Goal: Obtain resource: Obtain resource

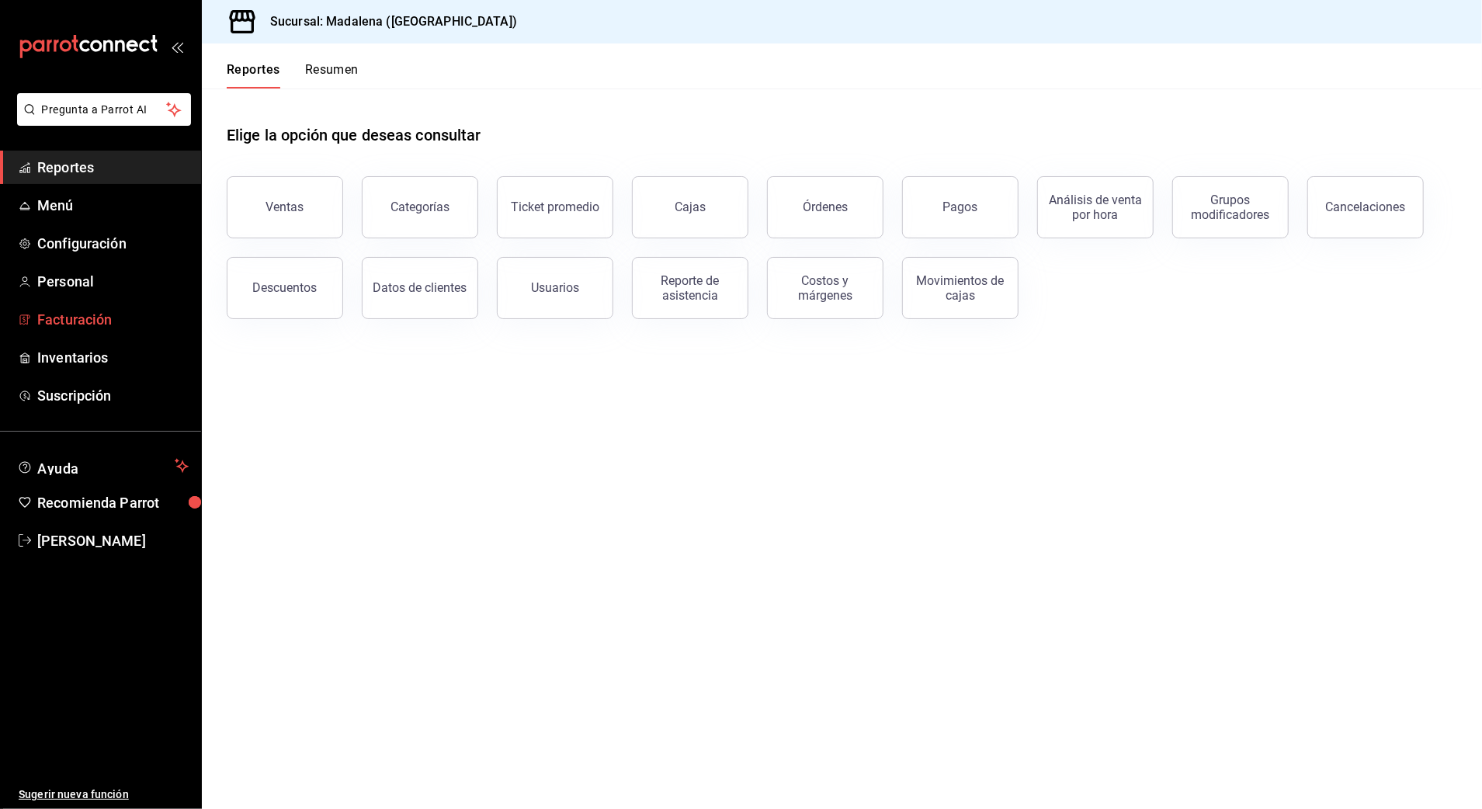
click at [109, 324] on span "Facturación" at bounding box center [112, 319] width 151 height 21
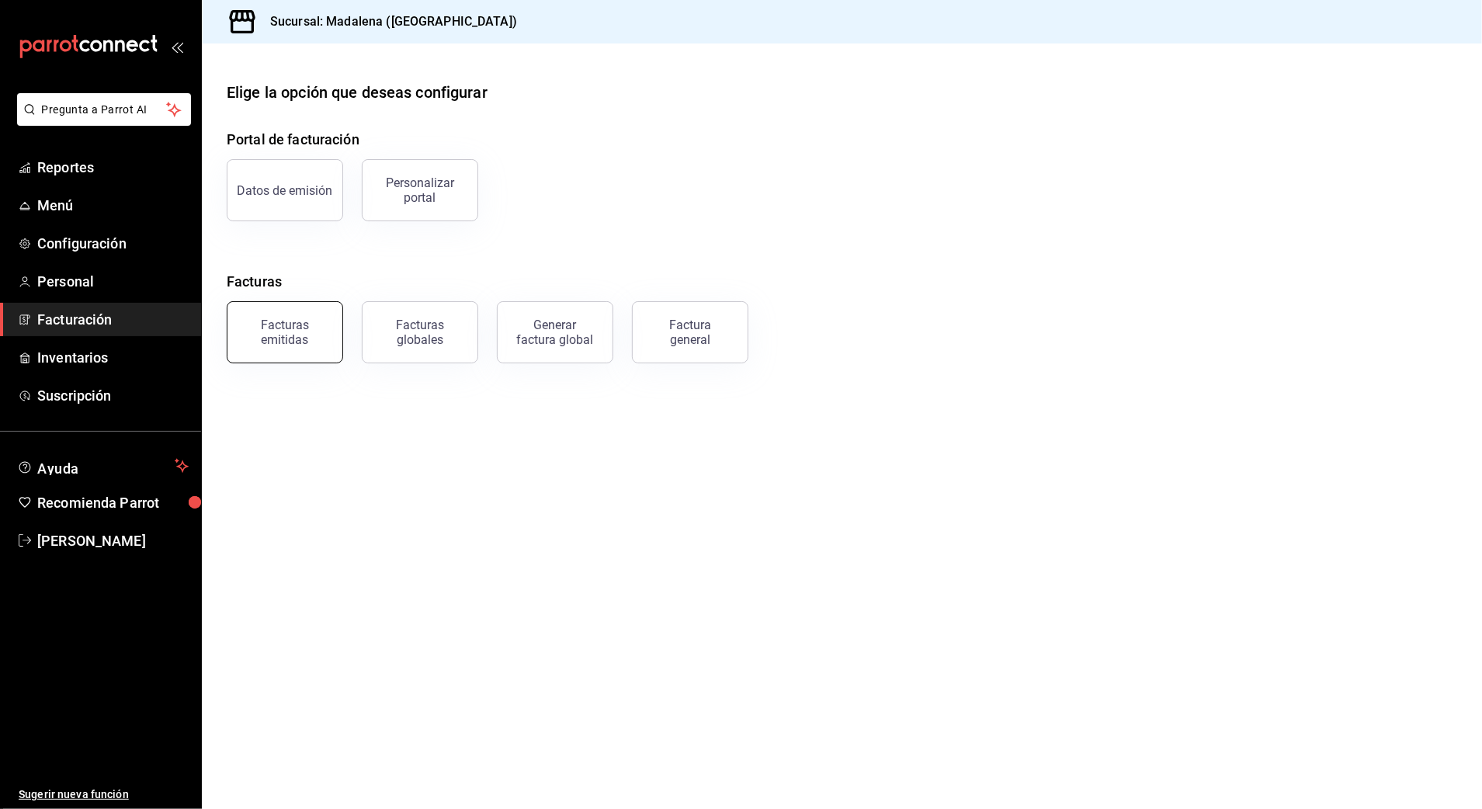
click at [299, 328] on div "Facturas emitidas" at bounding box center [285, 331] width 96 height 29
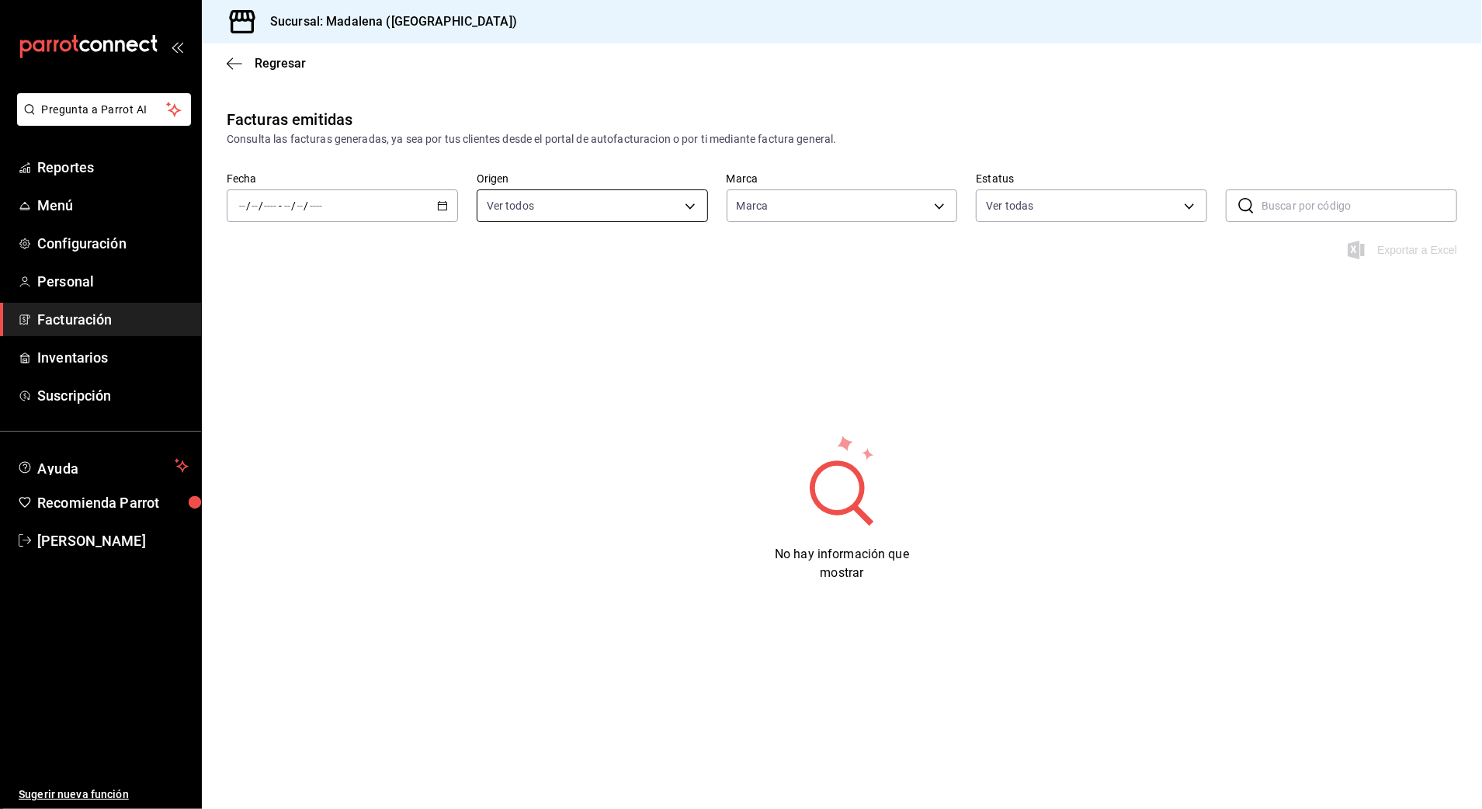
type input "97fc4076-38f4-4943-8ede-a1fde032a47c"
click at [390, 208] on div "/ / - / /" at bounding box center [342, 205] width 231 height 33
click at [337, 417] on li "Rango de fechas" at bounding box center [299, 427] width 145 height 35
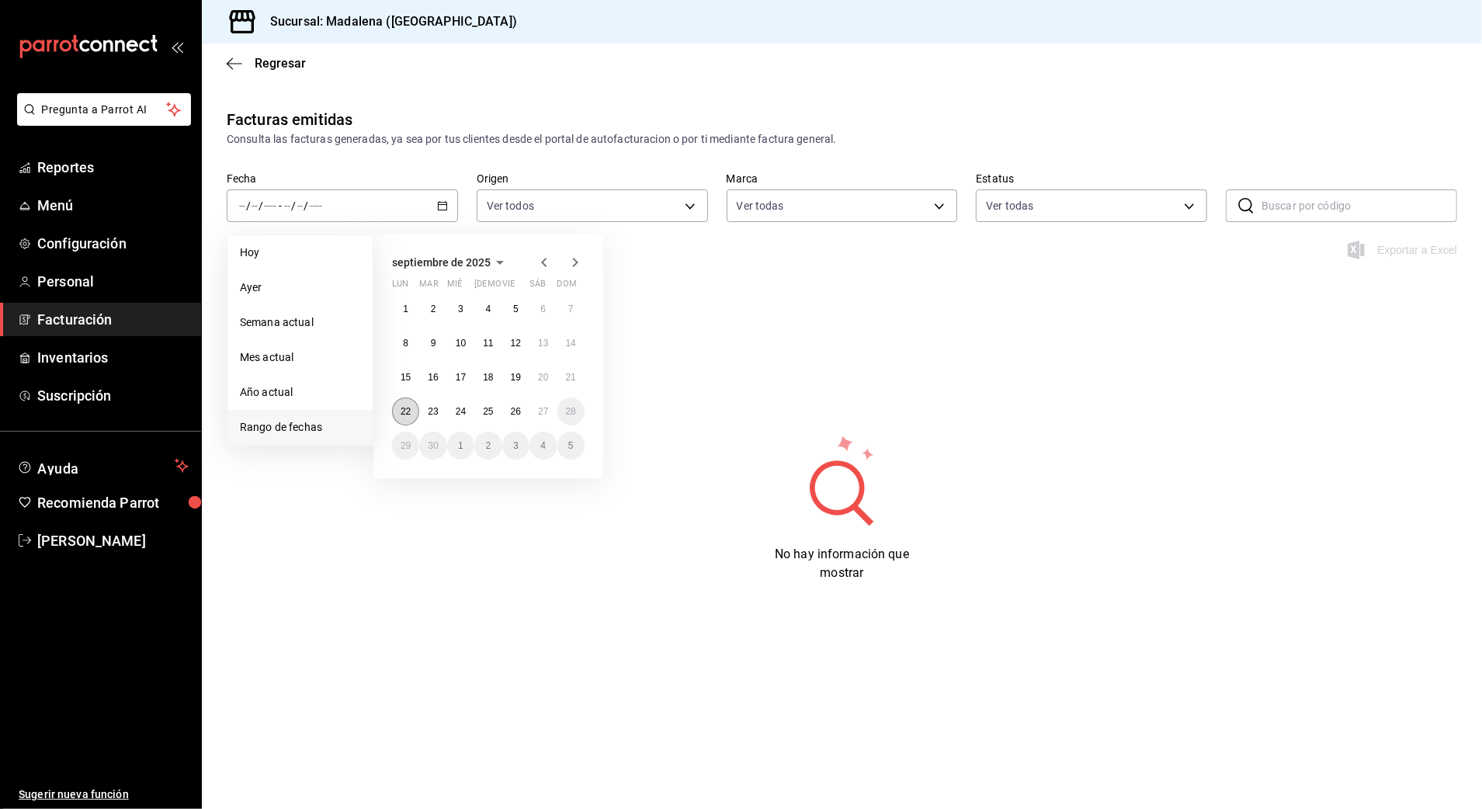
click at [401, 408] on abbr "22" at bounding box center [406, 411] width 10 height 11
click at [540, 408] on abbr "27" at bounding box center [543, 411] width 10 height 11
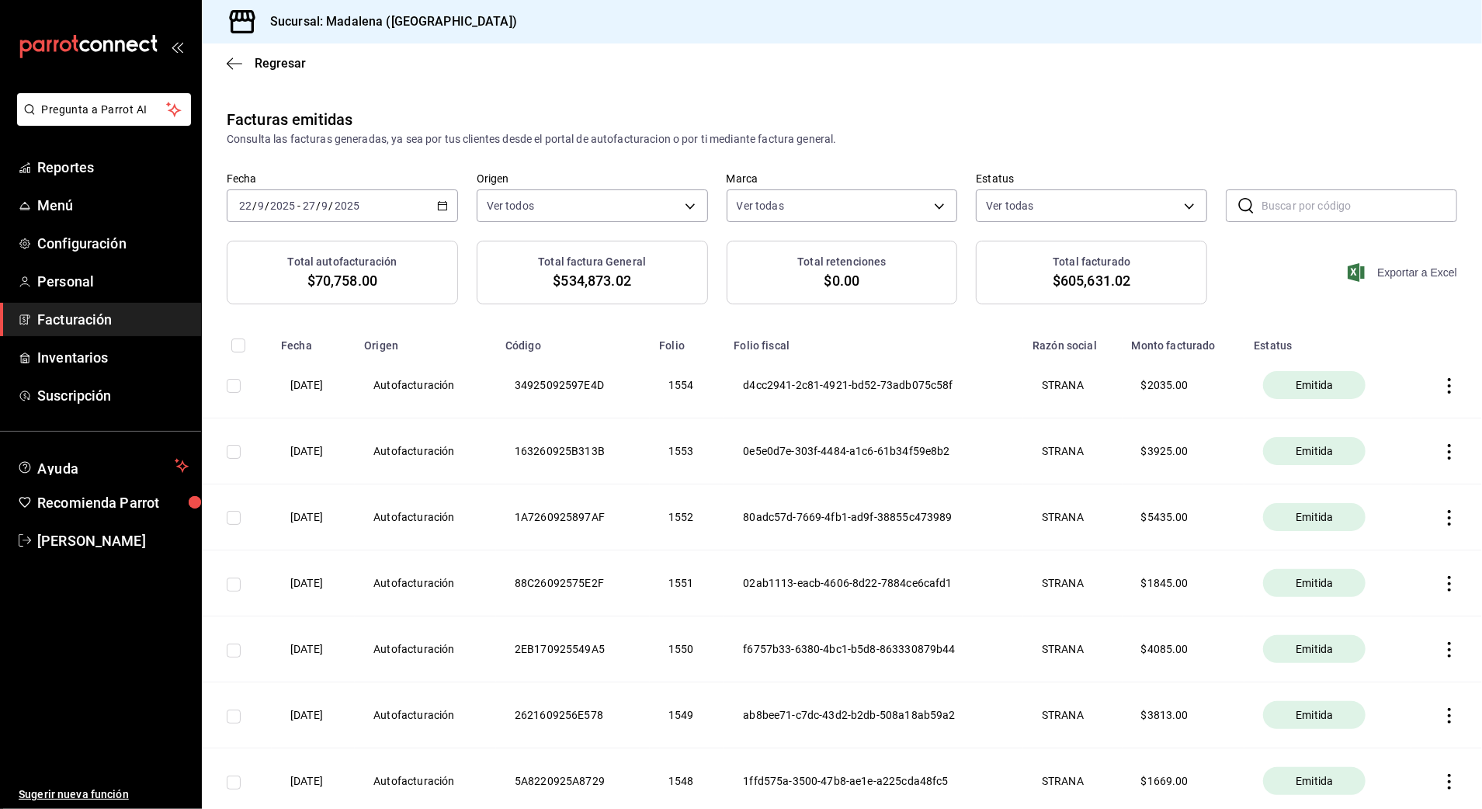
click at [1404, 273] on span "Exportar a Excel" at bounding box center [1404, 272] width 106 height 19
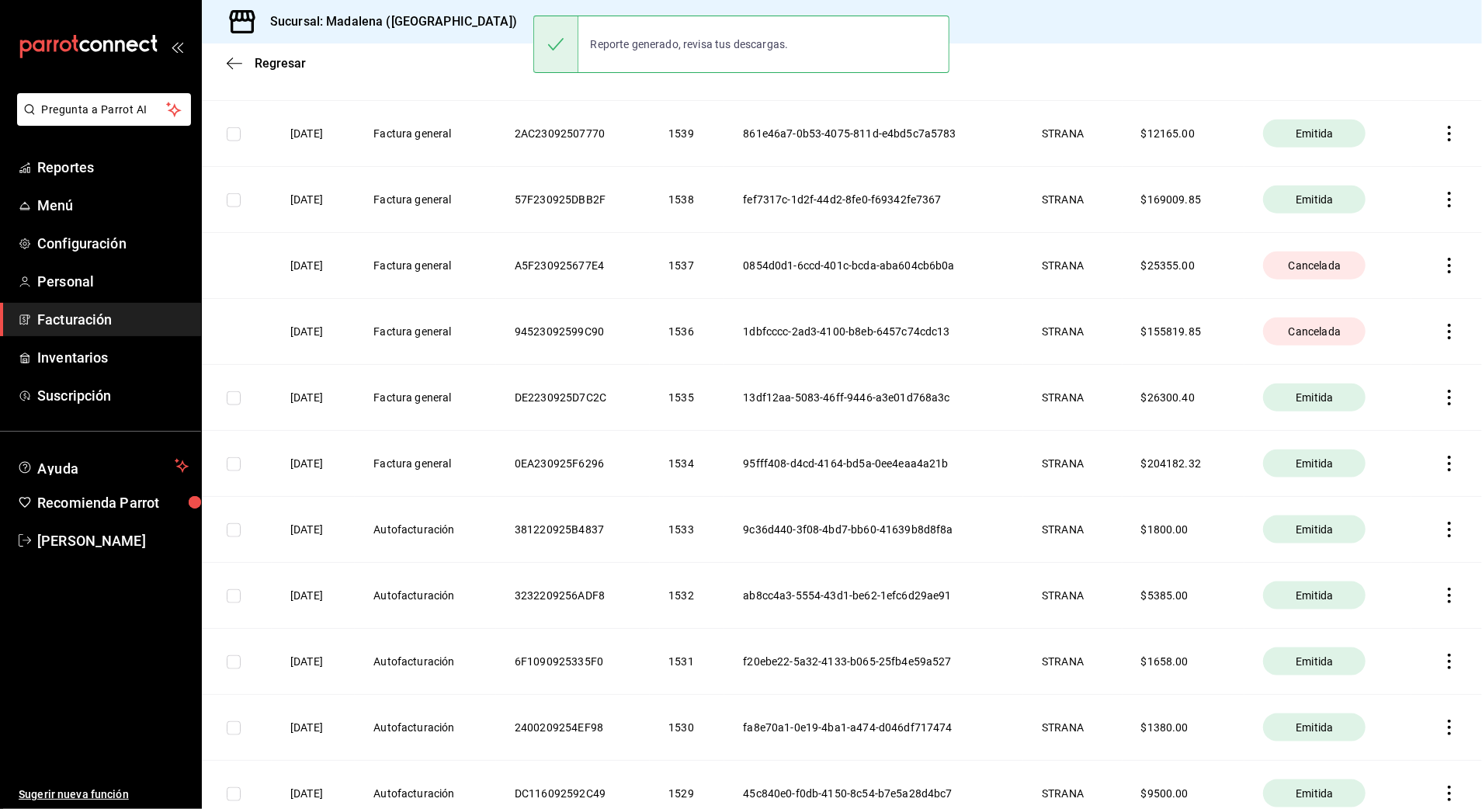
click at [1063, 522] on th "STRANA" at bounding box center [1072, 529] width 99 height 66
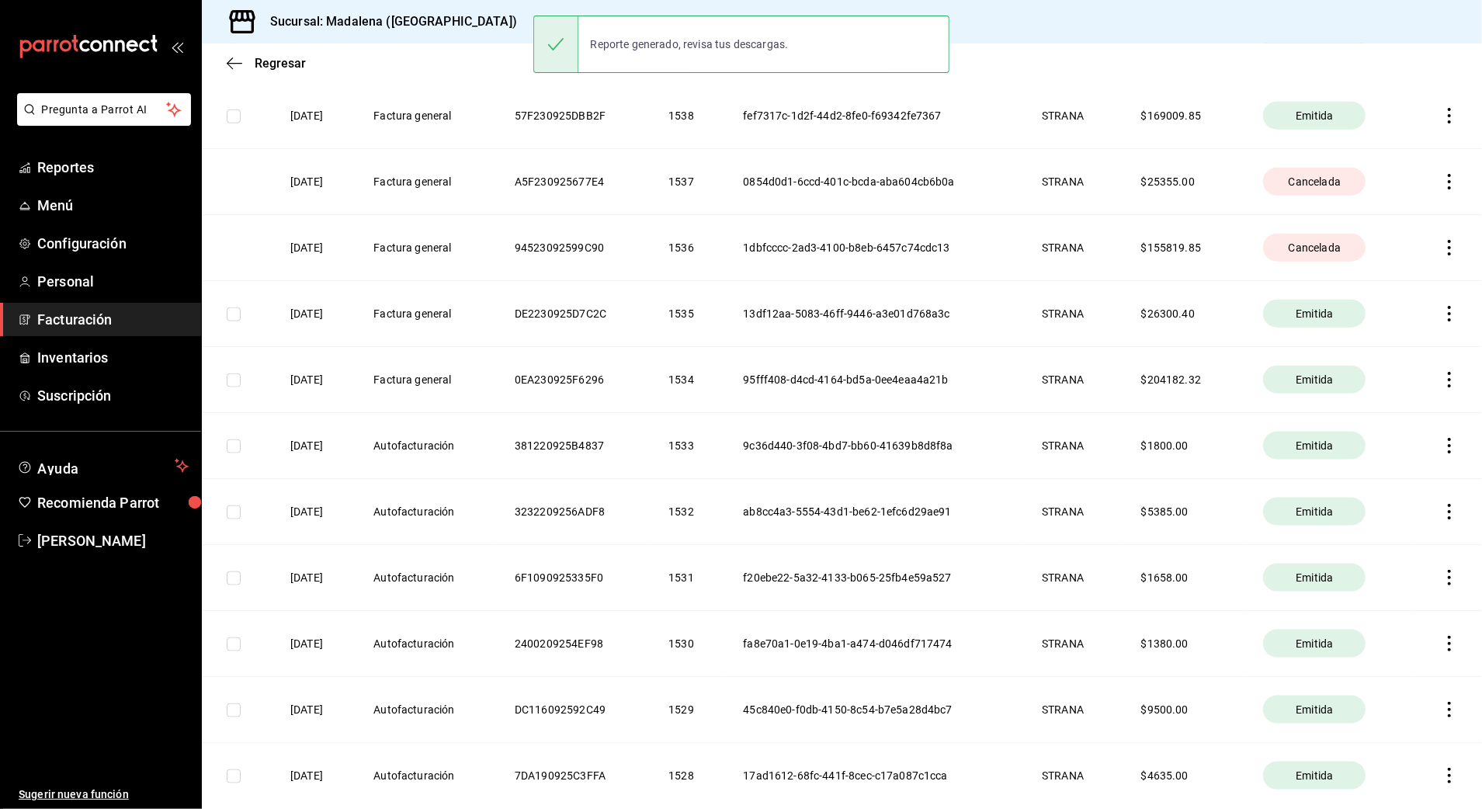
scroll to position [1417, 0]
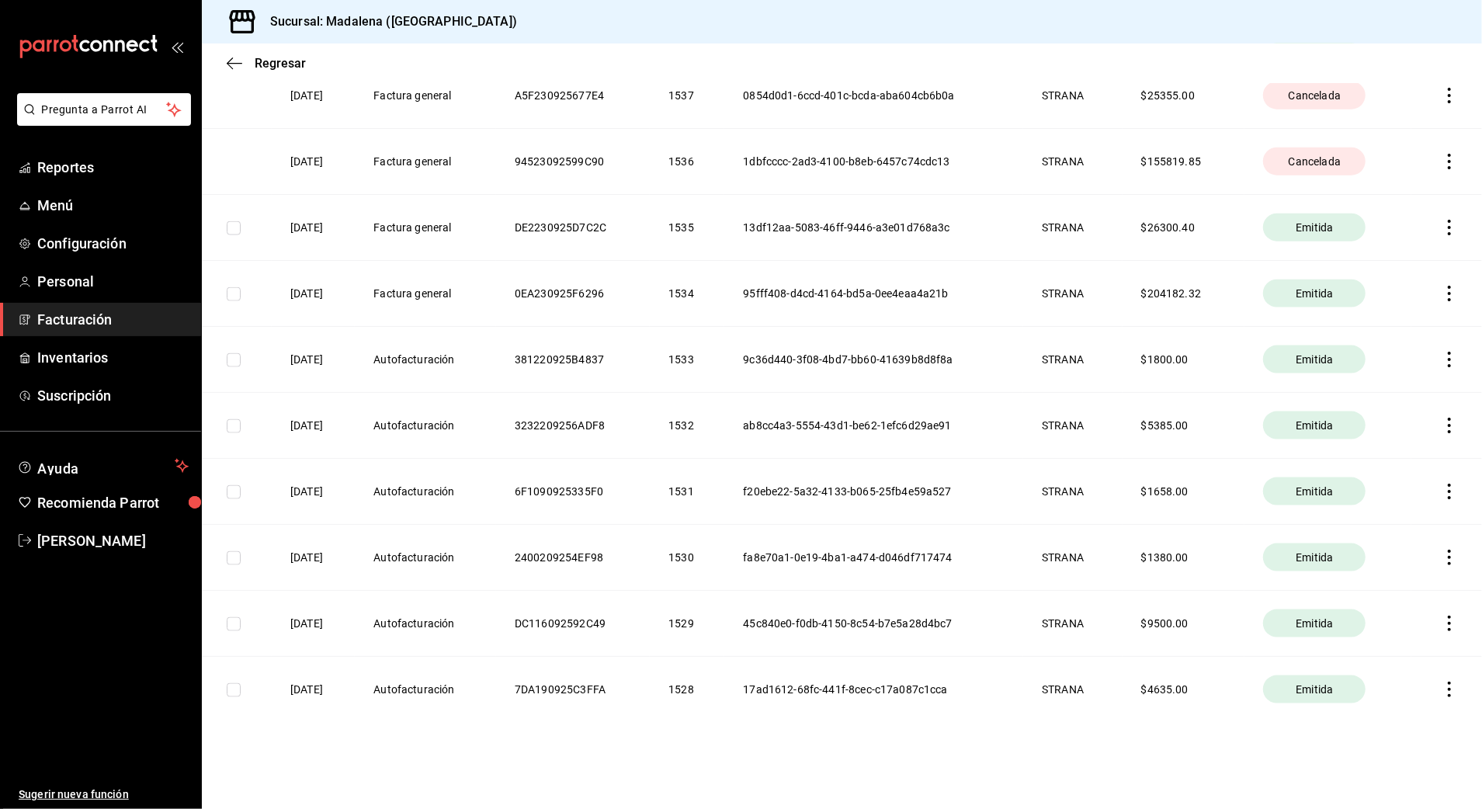
click at [1441, 488] on icon "button" at bounding box center [1449, 492] width 16 height 16
click at [1330, 458] on icon "button" at bounding box center [1327, 453] width 15 height 15
click at [1441, 428] on icon "button" at bounding box center [1449, 426] width 16 height 16
click at [1389, 391] on div "Descargar PDF" at bounding box center [1385, 387] width 75 height 12
click at [1441, 355] on icon "button" at bounding box center [1449, 360] width 16 height 16
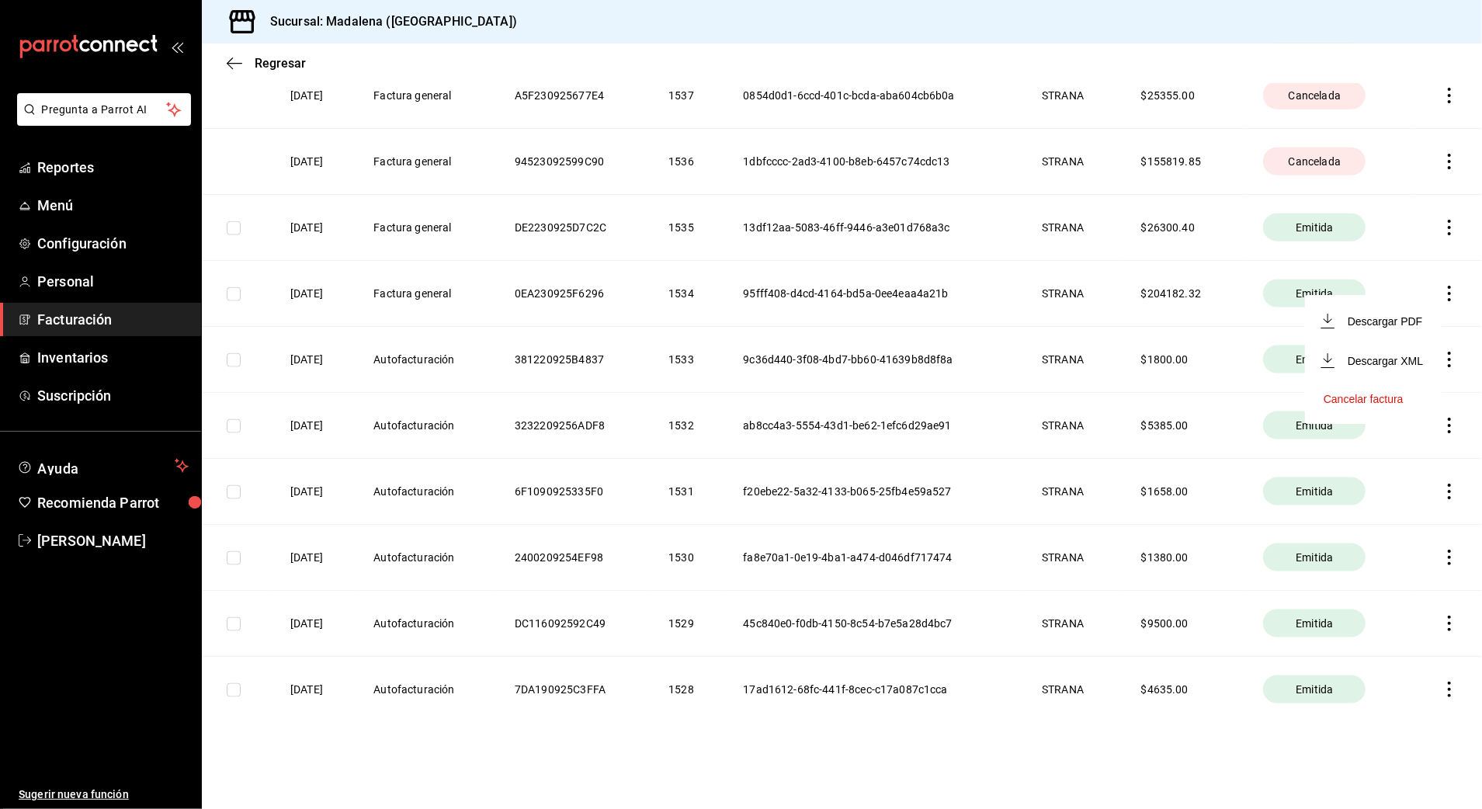
click at [1426, 324] on li "Descargar PDF" at bounding box center [1373, 321] width 137 height 40
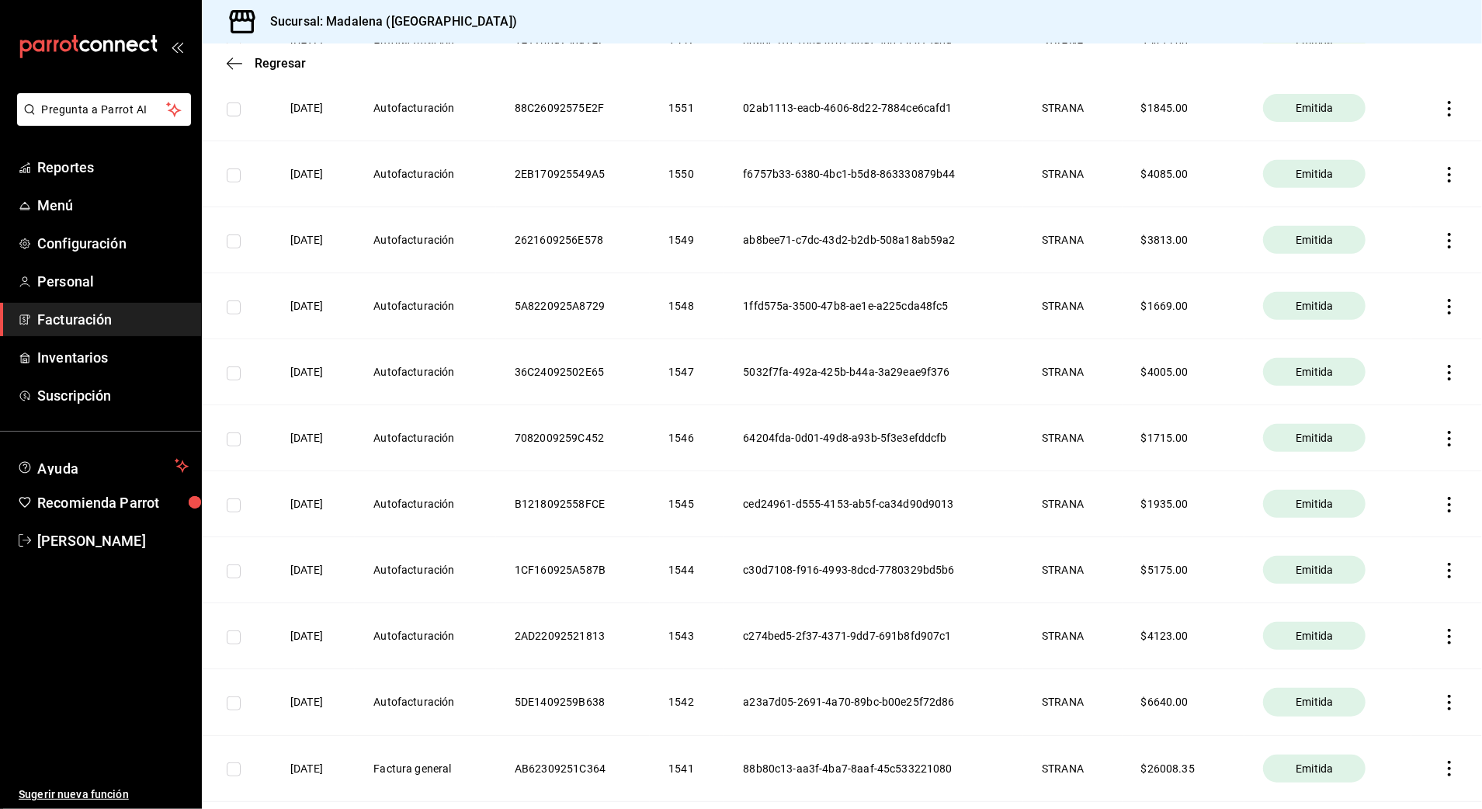
scroll to position [478, 0]
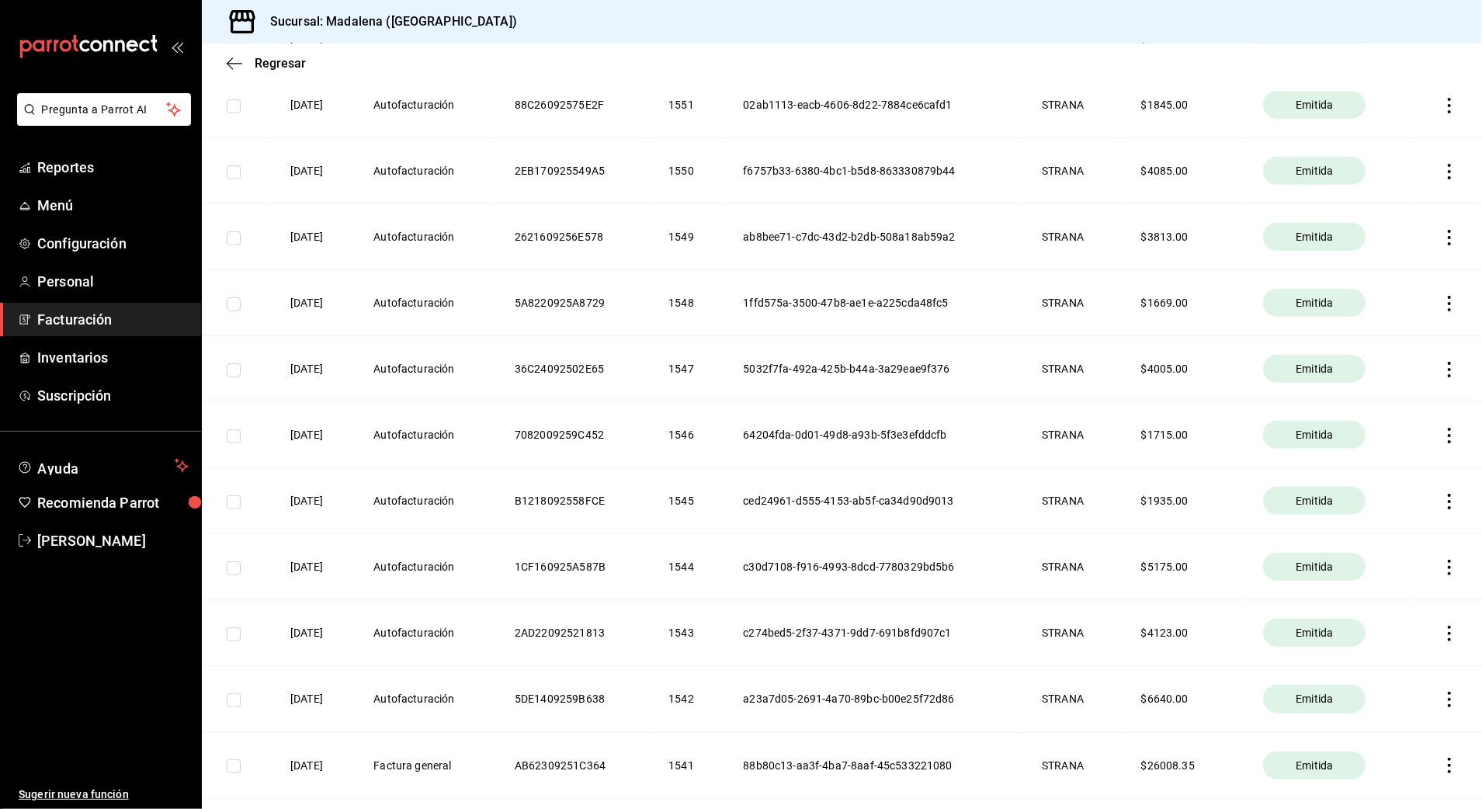
click at [1441, 694] on icon "button" at bounding box center [1449, 700] width 16 height 16
click at [1410, 665] on div "Descargar PDF" at bounding box center [1385, 664] width 75 height 12
click at [1441, 637] on icon "button" at bounding box center [1449, 634] width 16 height 16
click at [1399, 603] on div "Descargar PDF" at bounding box center [1385, 598] width 75 height 12
click at [1441, 570] on icon "button" at bounding box center [1449, 568] width 16 height 16
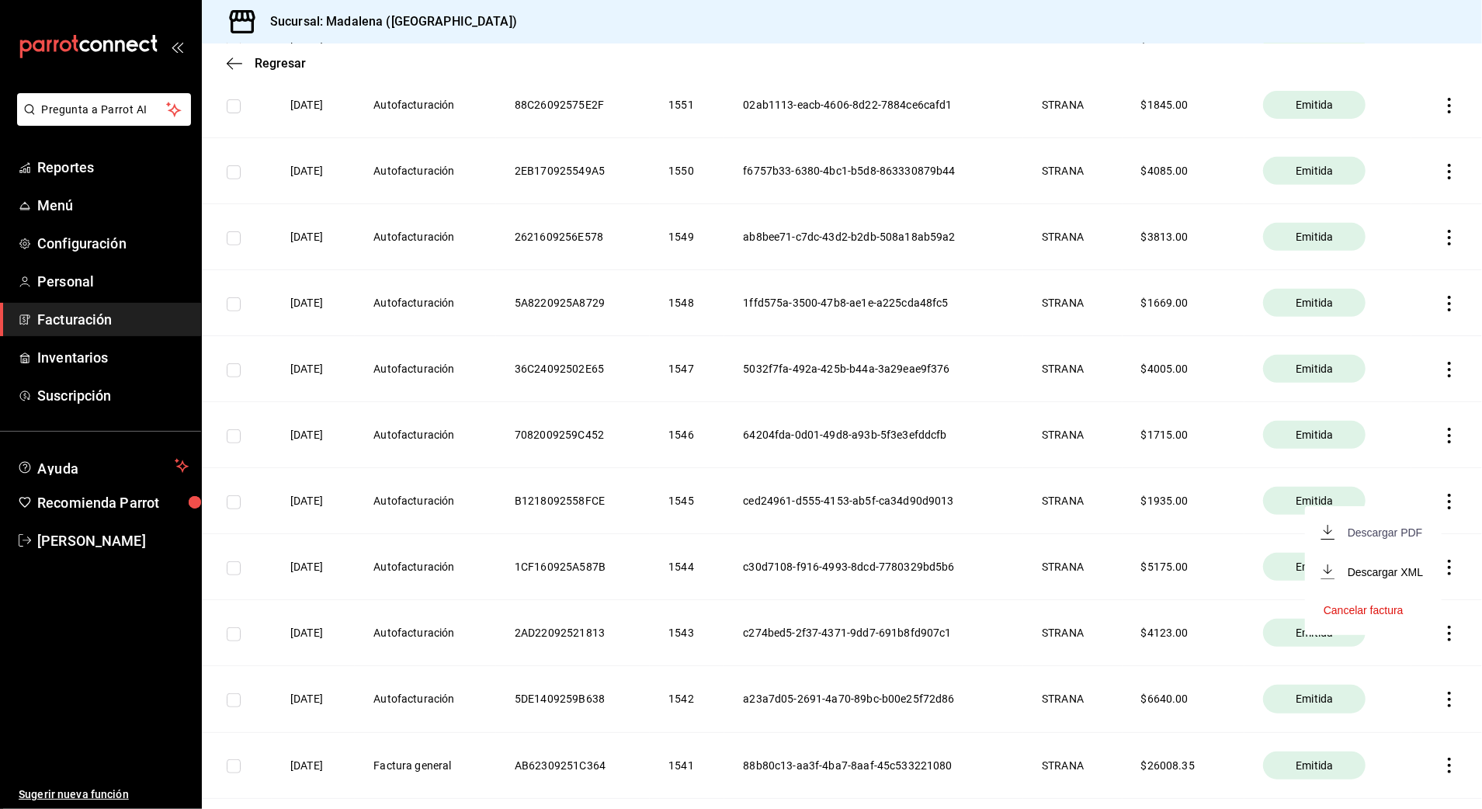
click at [1371, 532] on div "Descargar PDF" at bounding box center [1385, 532] width 75 height 12
click at [1448, 504] on icon "button" at bounding box center [1449, 502] width 3 height 16
click at [1330, 476] on li "Descargar PDF" at bounding box center [1373, 466] width 137 height 40
click at [1448, 436] on icon "button" at bounding box center [1449, 436] width 3 height 16
click at [1362, 401] on div "Descargar PDF" at bounding box center [1385, 400] width 75 height 12
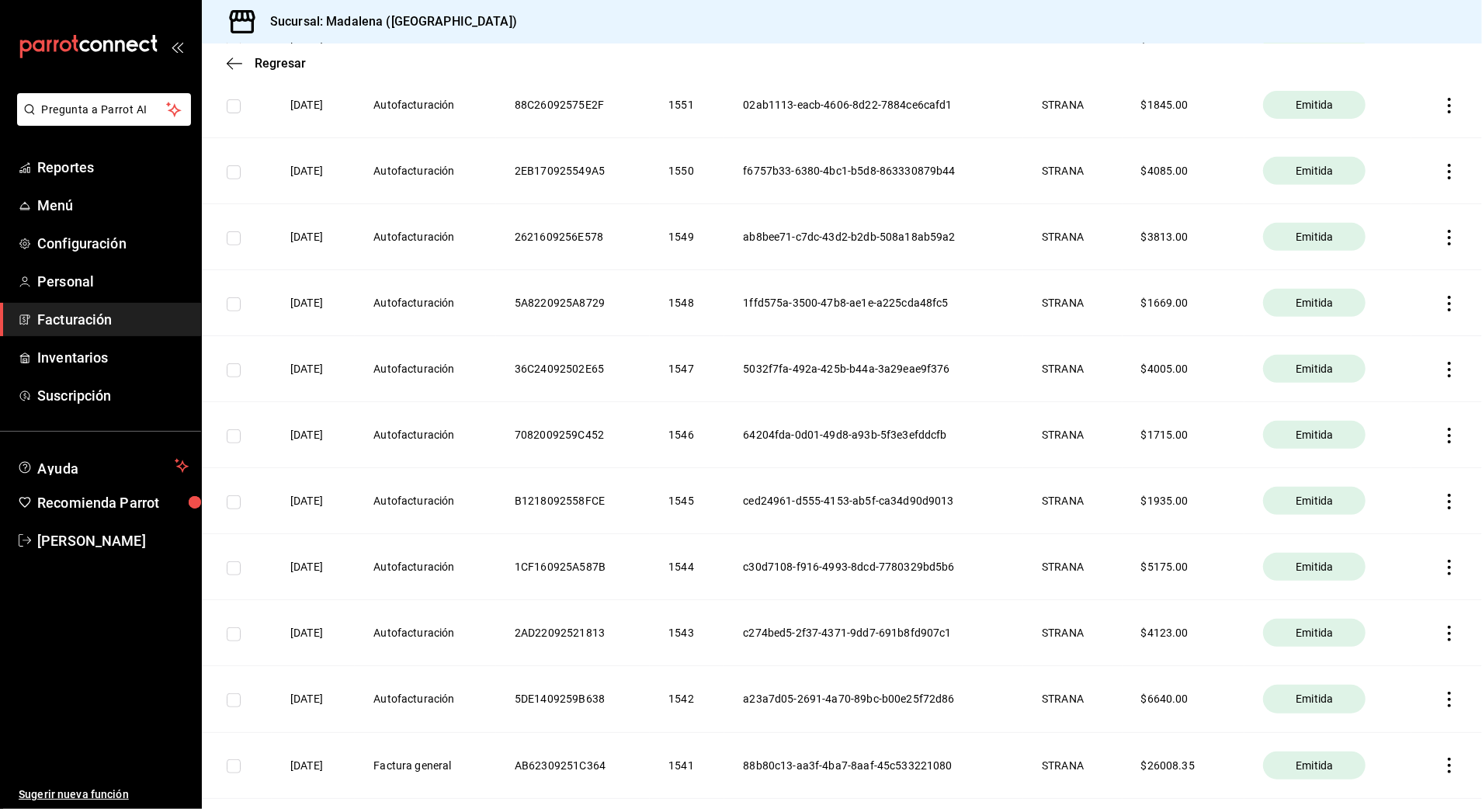
click at [1441, 368] on icon "button" at bounding box center [1449, 370] width 16 height 16
click at [1400, 337] on div "Descargar PDF" at bounding box center [1385, 334] width 75 height 12
click at [1441, 304] on icon "button" at bounding box center [1449, 304] width 16 height 16
click at [1379, 262] on div "Descargar PDF" at bounding box center [1385, 267] width 75 height 12
click at [1441, 242] on icon "button" at bounding box center [1449, 238] width 16 height 16
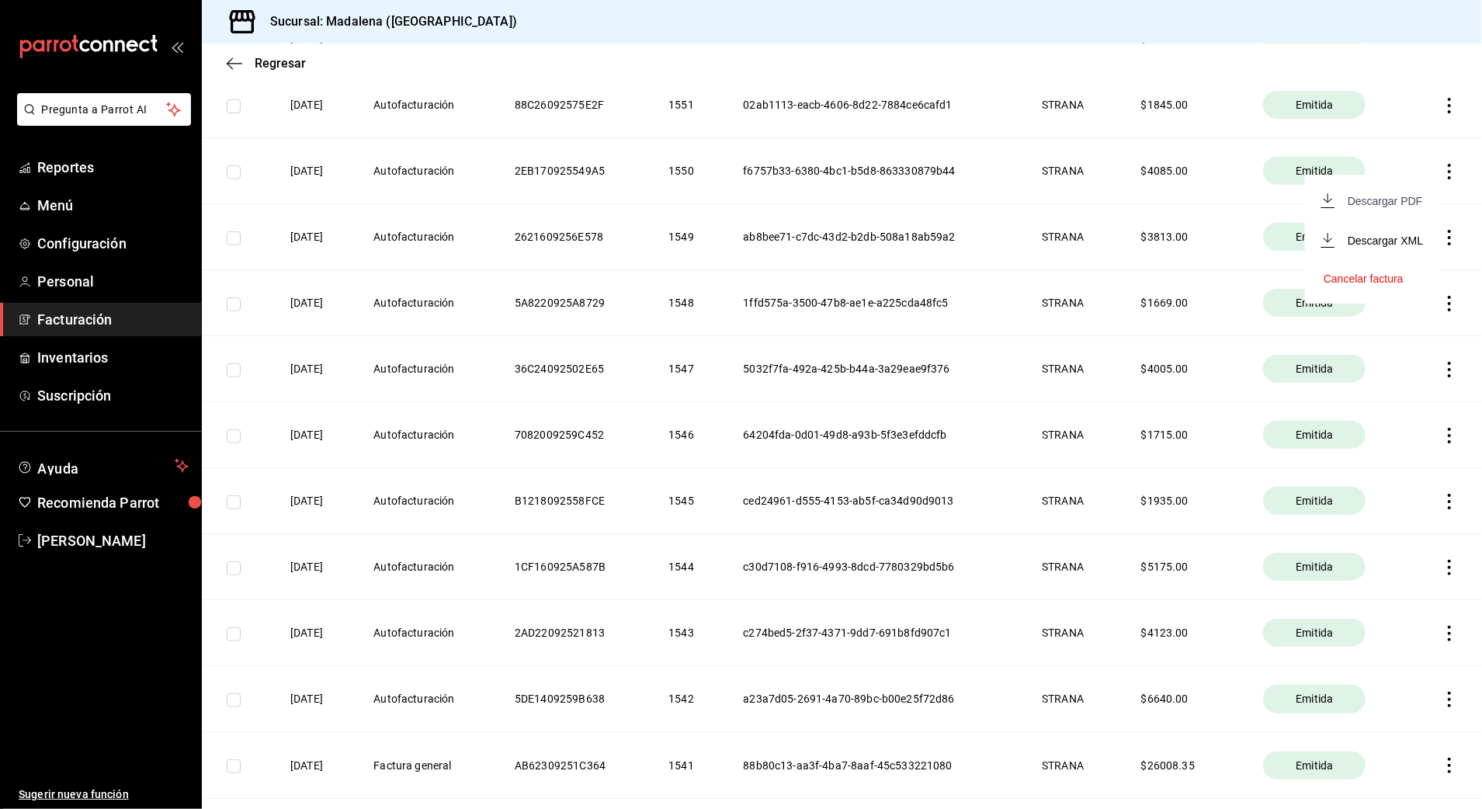
click at [1414, 202] on div "Descargar PDF" at bounding box center [1385, 201] width 75 height 12
click at [1441, 175] on icon "button" at bounding box center [1449, 172] width 16 height 16
click at [1410, 137] on div "Descargar PDF" at bounding box center [1385, 135] width 75 height 12
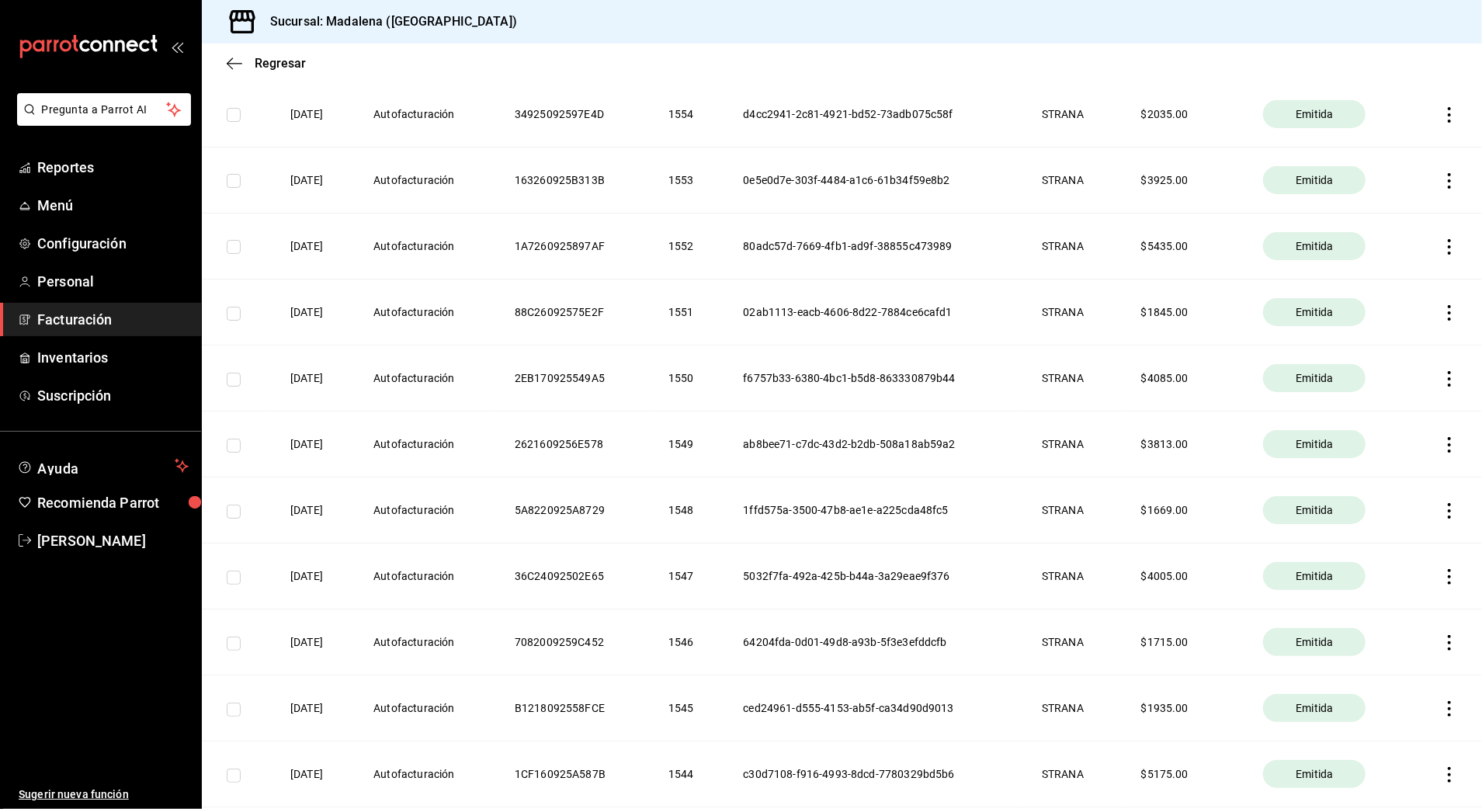
scroll to position [168, 0]
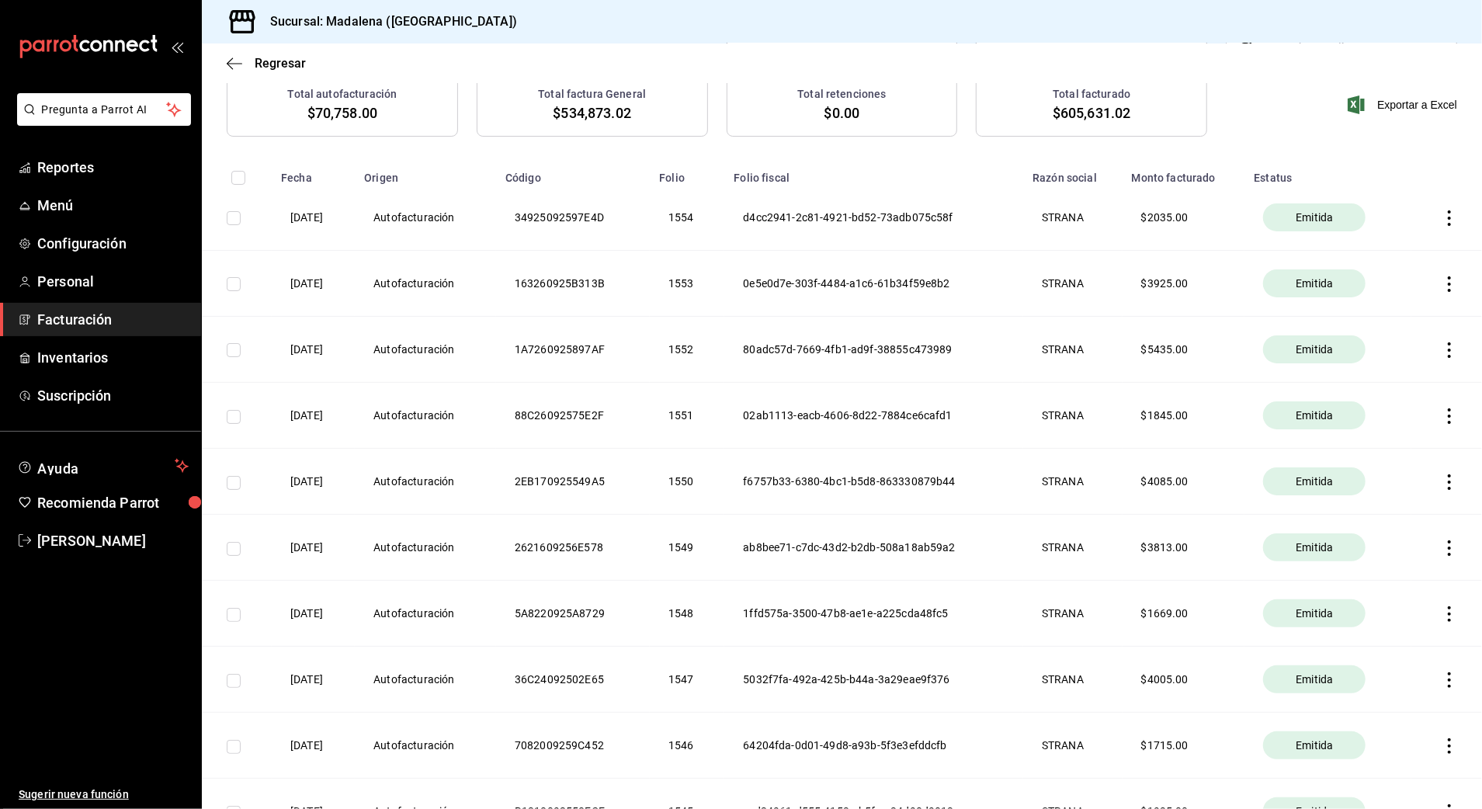
click at [1441, 419] on icon "button" at bounding box center [1449, 416] width 16 height 16
click at [1348, 383] on div "Descargar PDF" at bounding box center [1385, 379] width 75 height 12
click at [1441, 355] on icon "button" at bounding box center [1449, 350] width 16 height 16
click at [1380, 312] on div "Descargar PDF" at bounding box center [1385, 313] width 75 height 12
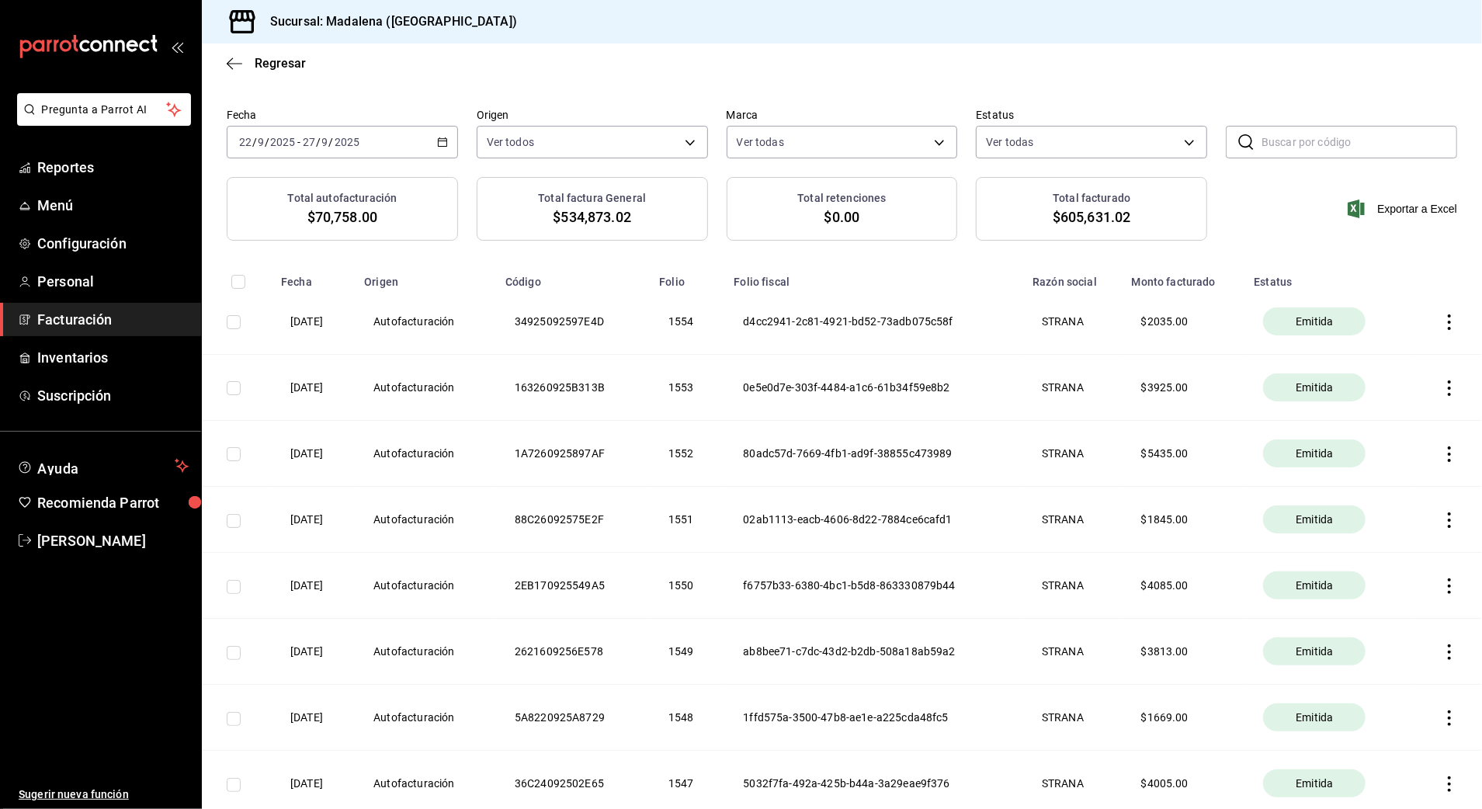
click at [1441, 382] on icon "button" at bounding box center [1449, 388] width 16 height 16
click at [1389, 346] on div "Descargar PDF" at bounding box center [1385, 350] width 75 height 12
click at [1442, 321] on th at bounding box center [1446, 322] width 71 height 66
click at [1441, 317] on icon "button" at bounding box center [1449, 322] width 16 height 16
click at [1385, 293] on li "Descargar PDF" at bounding box center [1373, 284] width 137 height 40
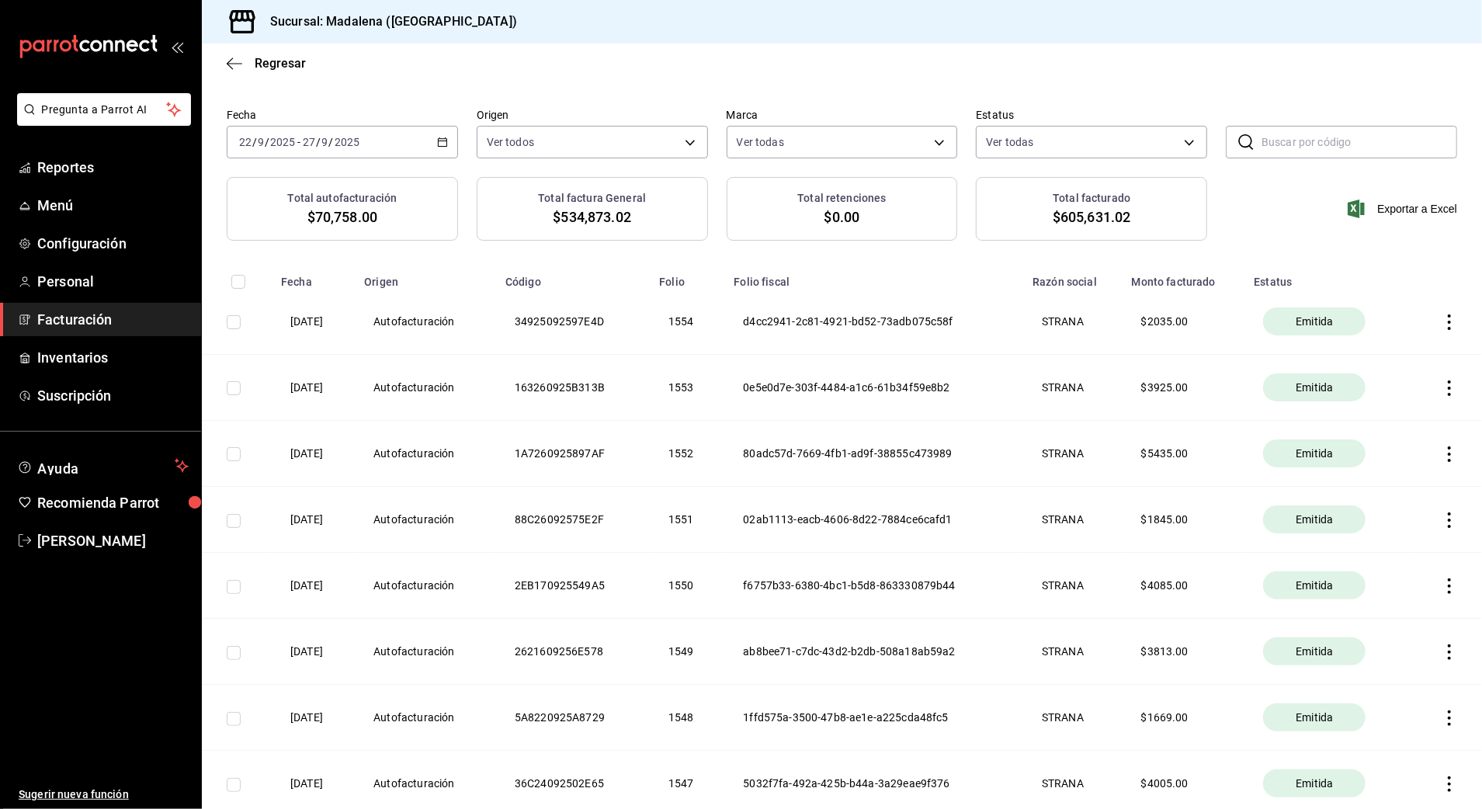
scroll to position [0, 0]
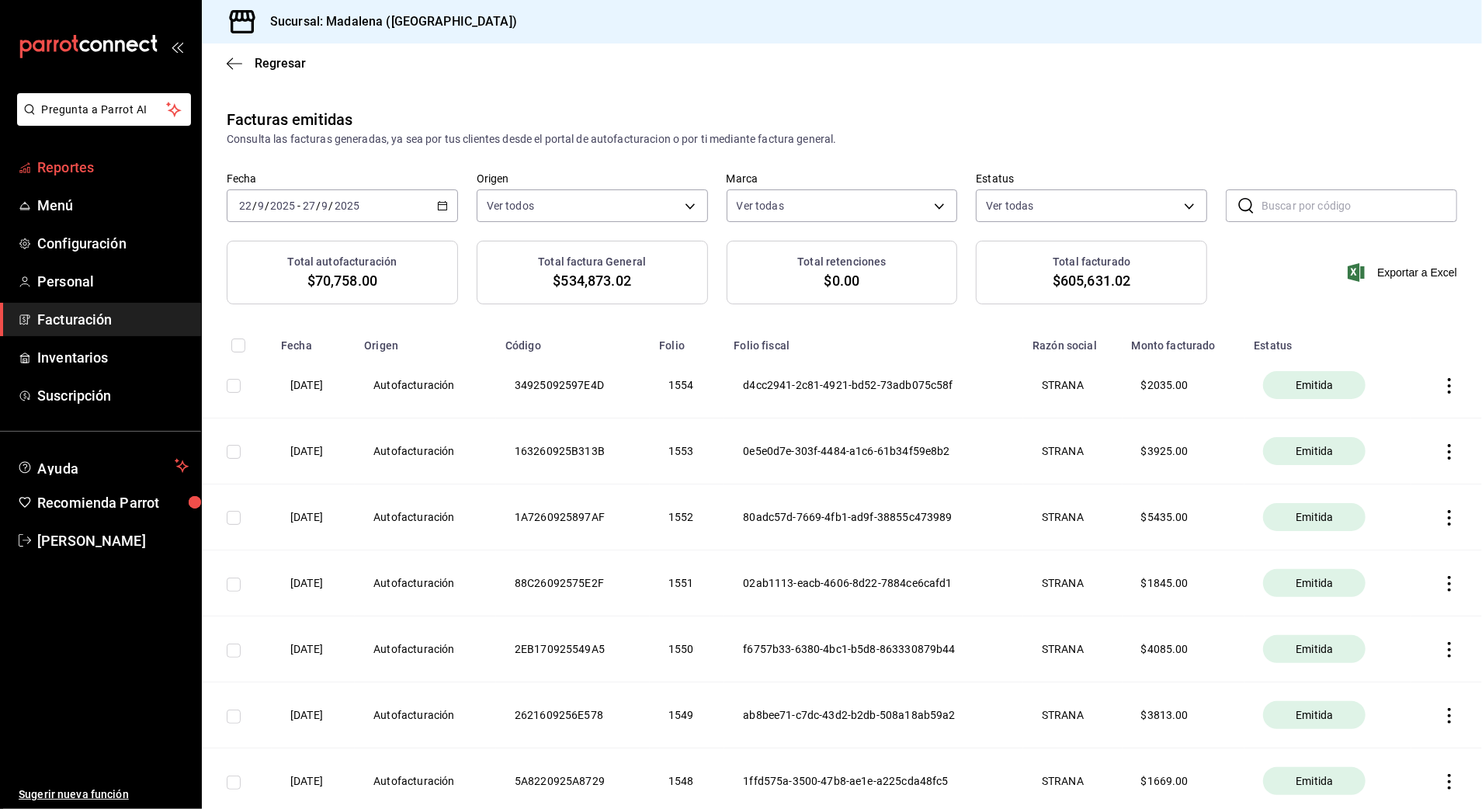
click at [168, 168] on span "Reportes" at bounding box center [112, 167] width 151 height 21
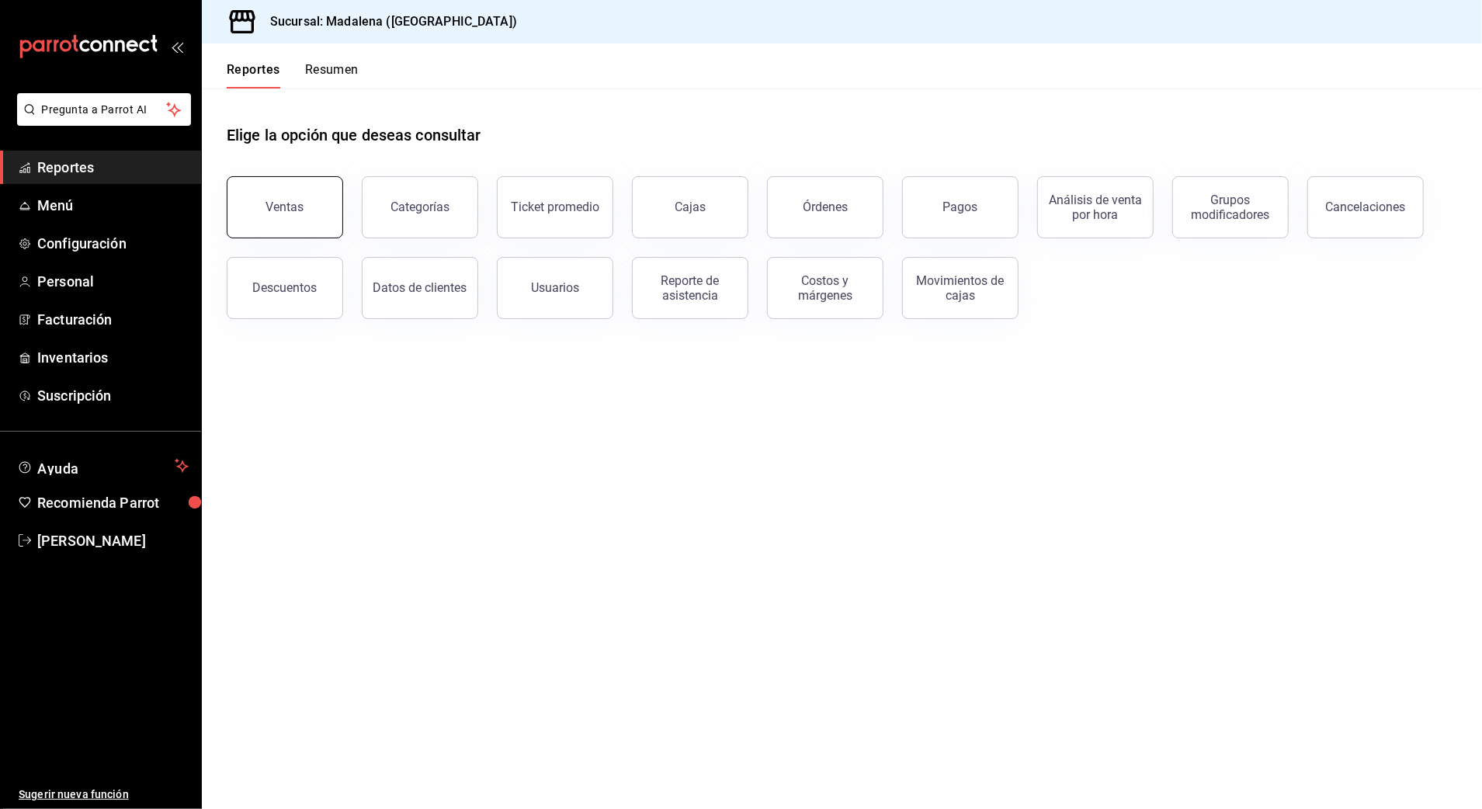
click at [308, 200] on button "Ventas" at bounding box center [285, 207] width 116 height 62
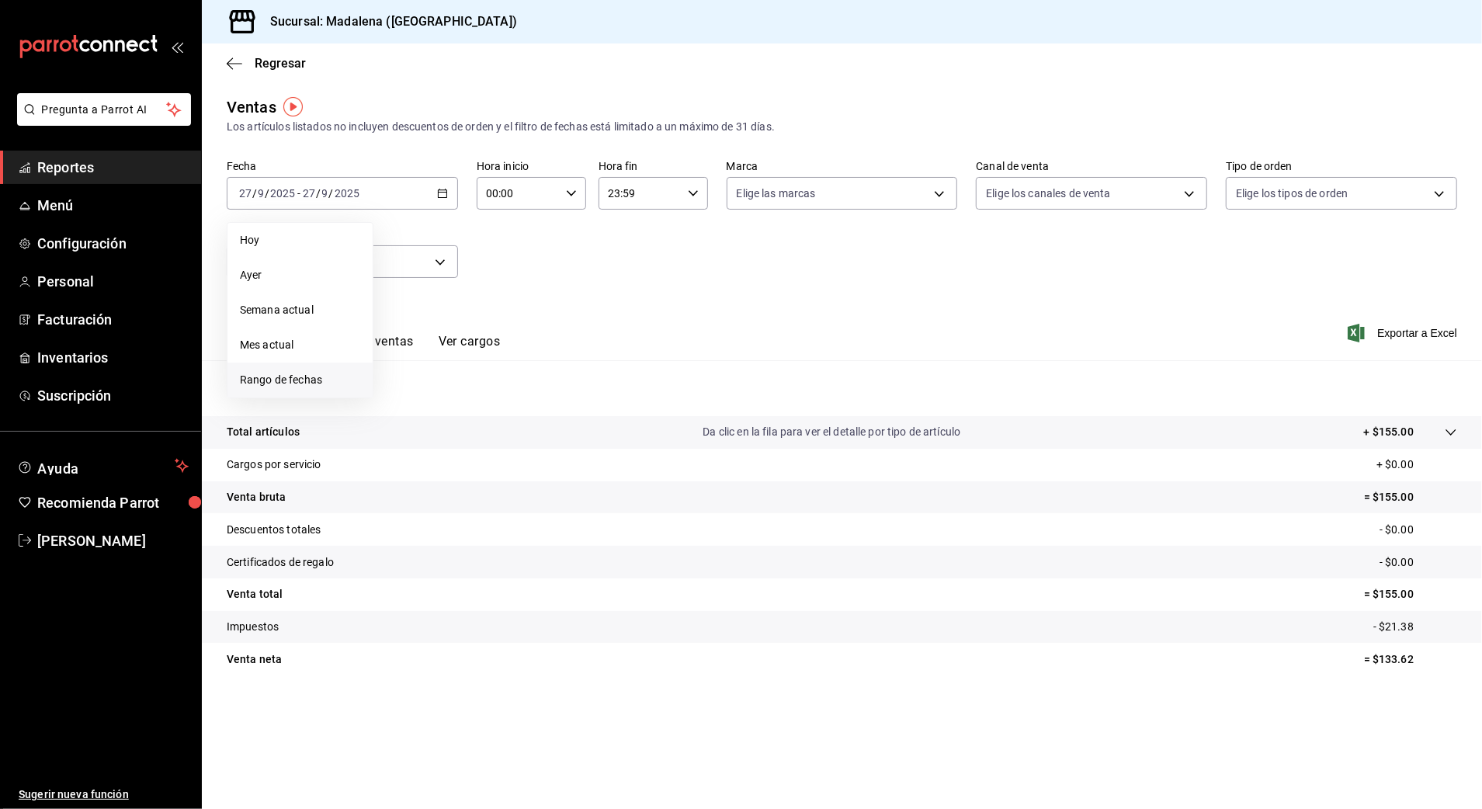
click at [314, 386] on span "Rango de fechas" at bounding box center [300, 380] width 120 height 16
click at [401, 396] on abbr "22" at bounding box center [406, 399] width 10 height 11
click at [422, 396] on button "23" at bounding box center [432, 399] width 27 height 28
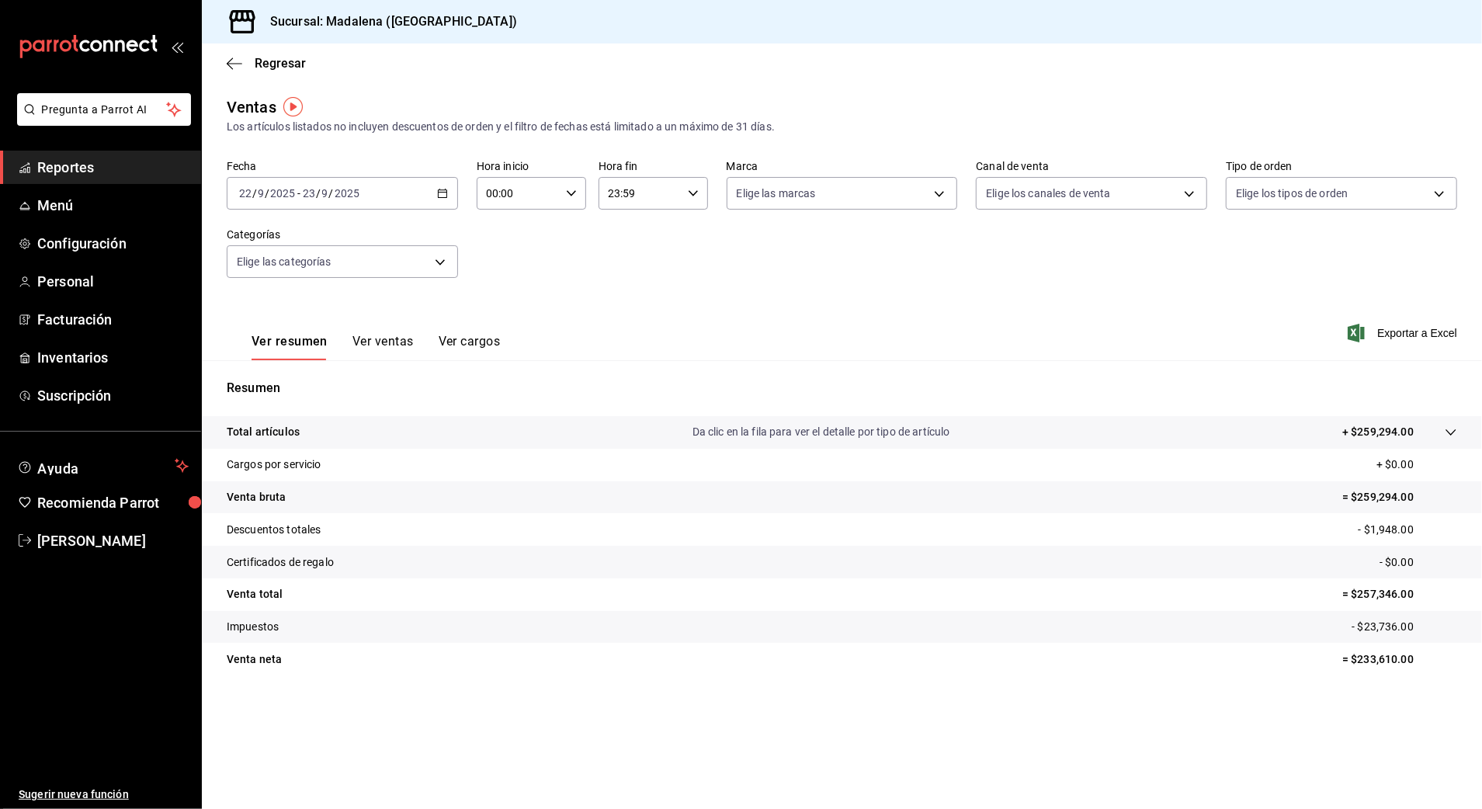
click at [542, 191] on input "00:00" at bounding box center [518, 193] width 83 height 31
click at [503, 297] on span "10" at bounding box center [504, 295] width 30 height 12
type input "10:00"
click at [647, 188] on div at bounding box center [741, 404] width 1482 height 809
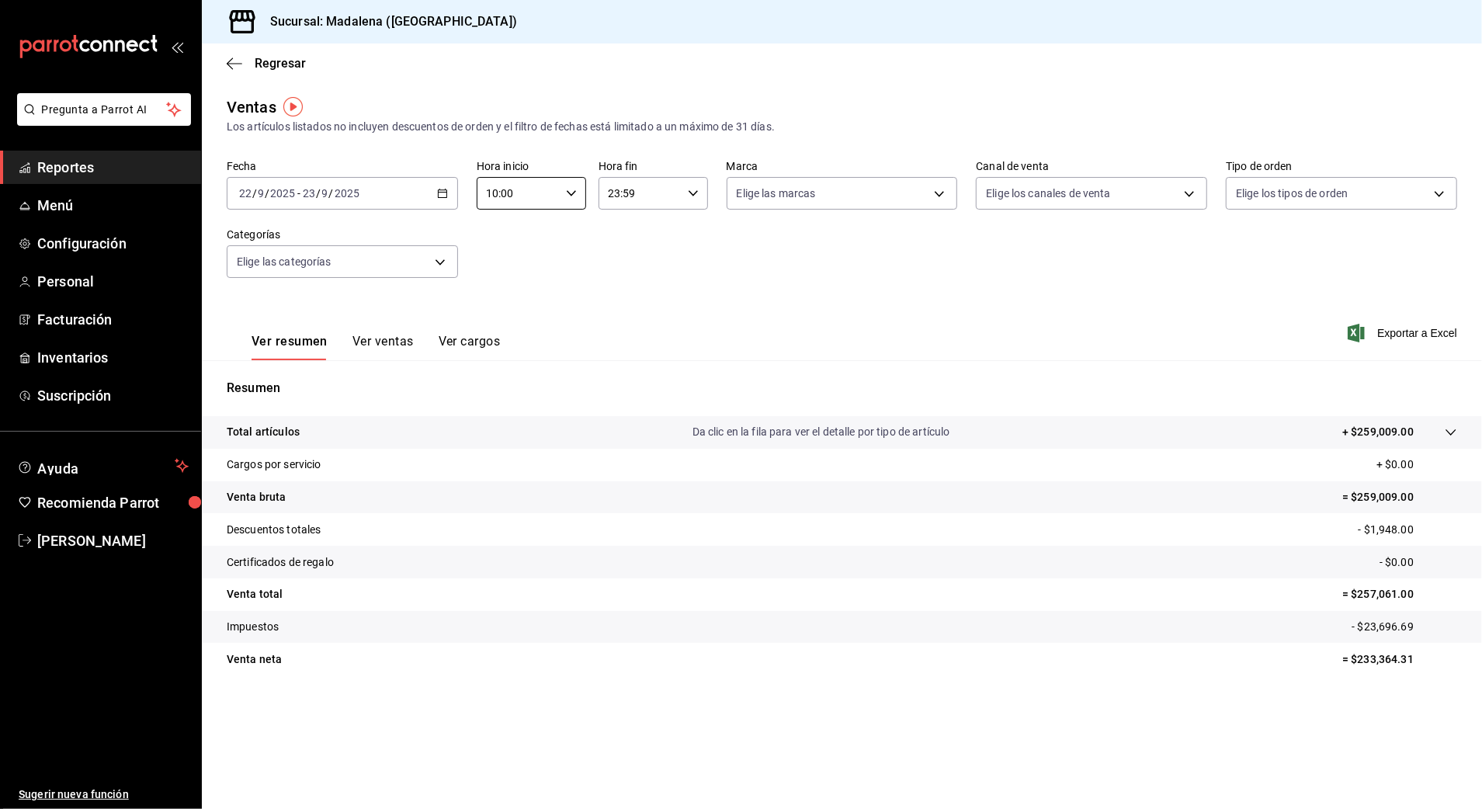
click at [647, 188] on input "23:59" at bounding box center [639, 193] width 83 height 31
click at [622, 300] on span "03" at bounding box center [626, 299] width 30 height 12
type input "03:59"
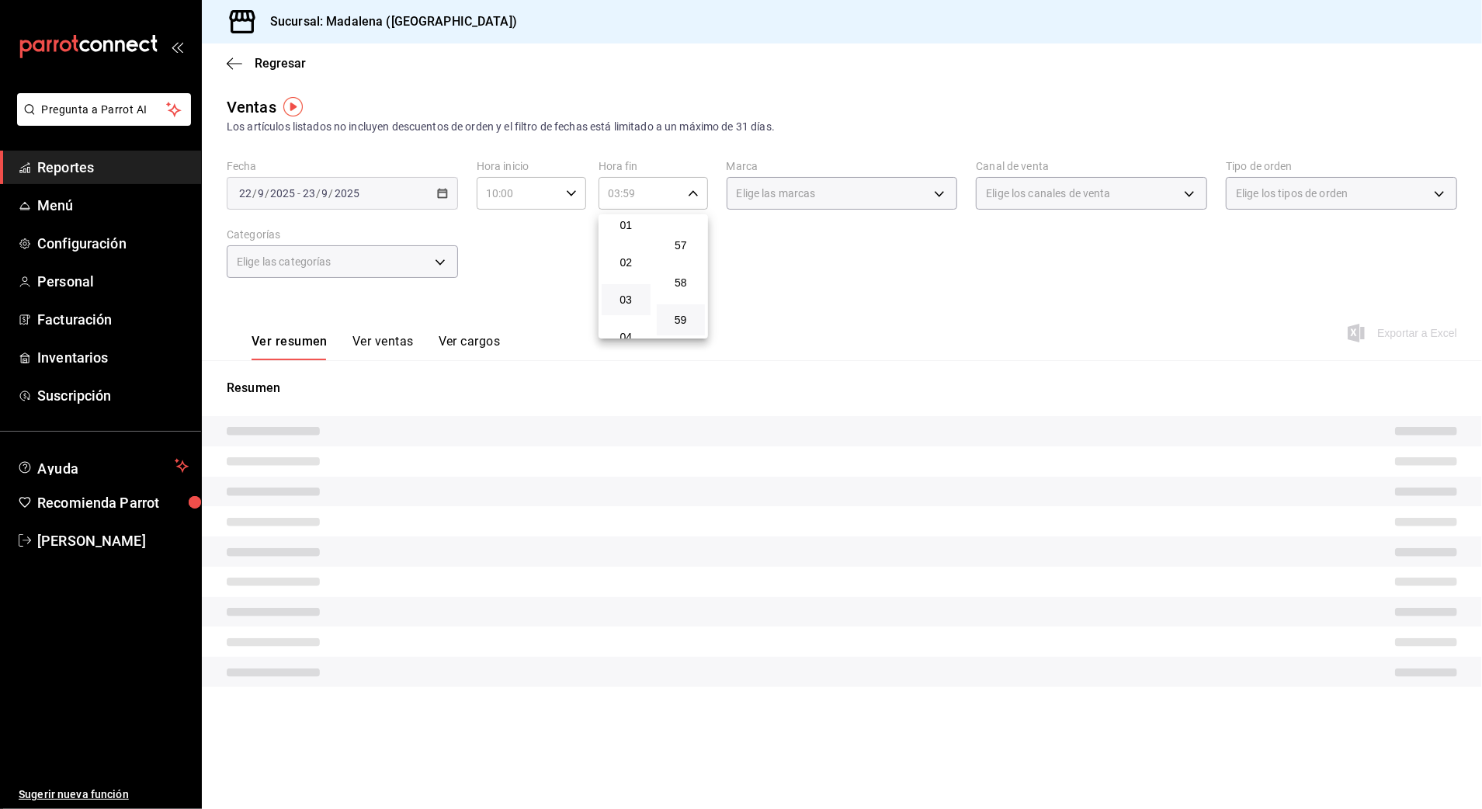
click at [761, 239] on div at bounding box center [741, 404] width 1482 height 809
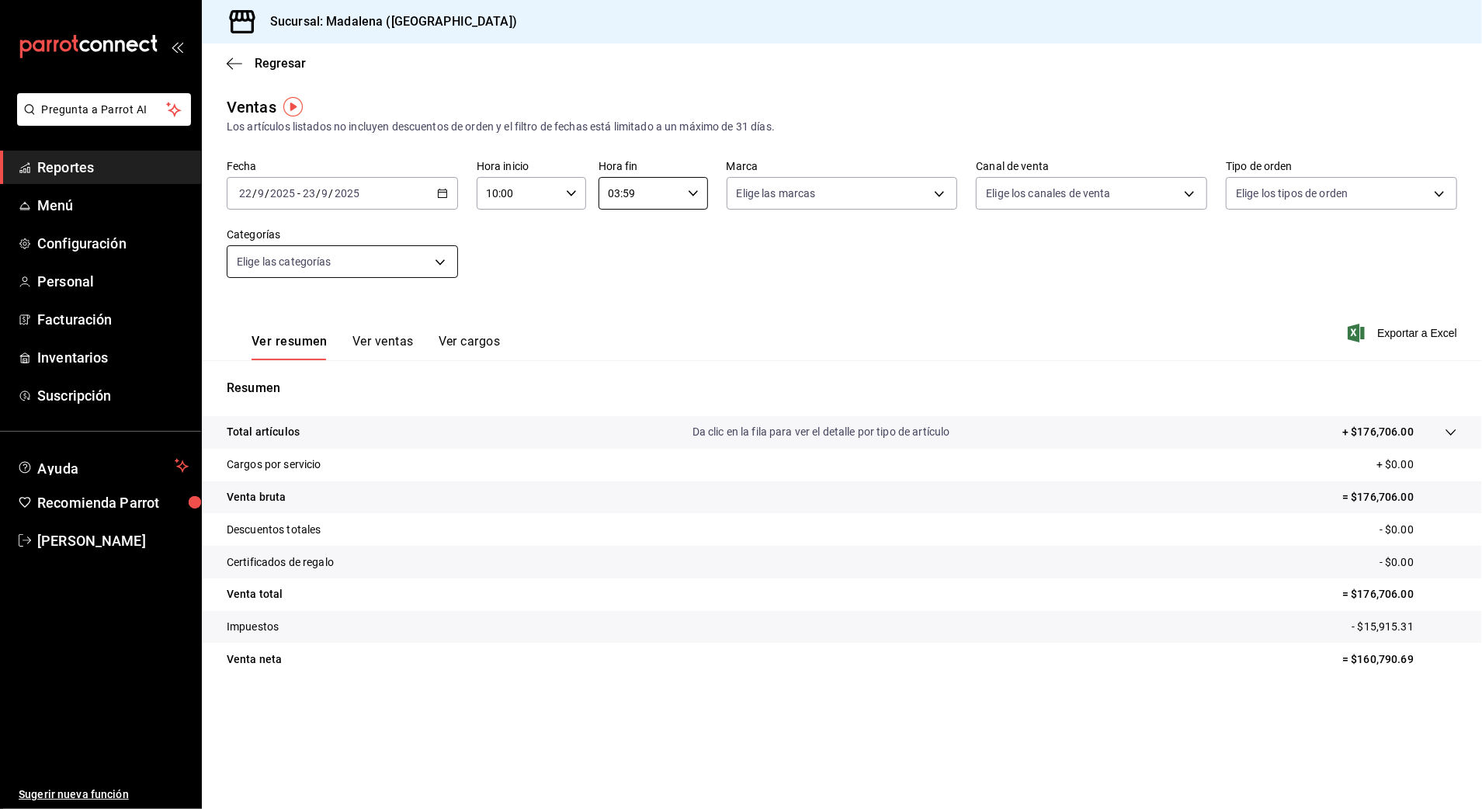
click at [419, 258] on body "Pregunta a Parrot AI Reportes Menú Configuración Personal Facturación Inventari…" at bounding box center [741, 404] width 1482 height 809
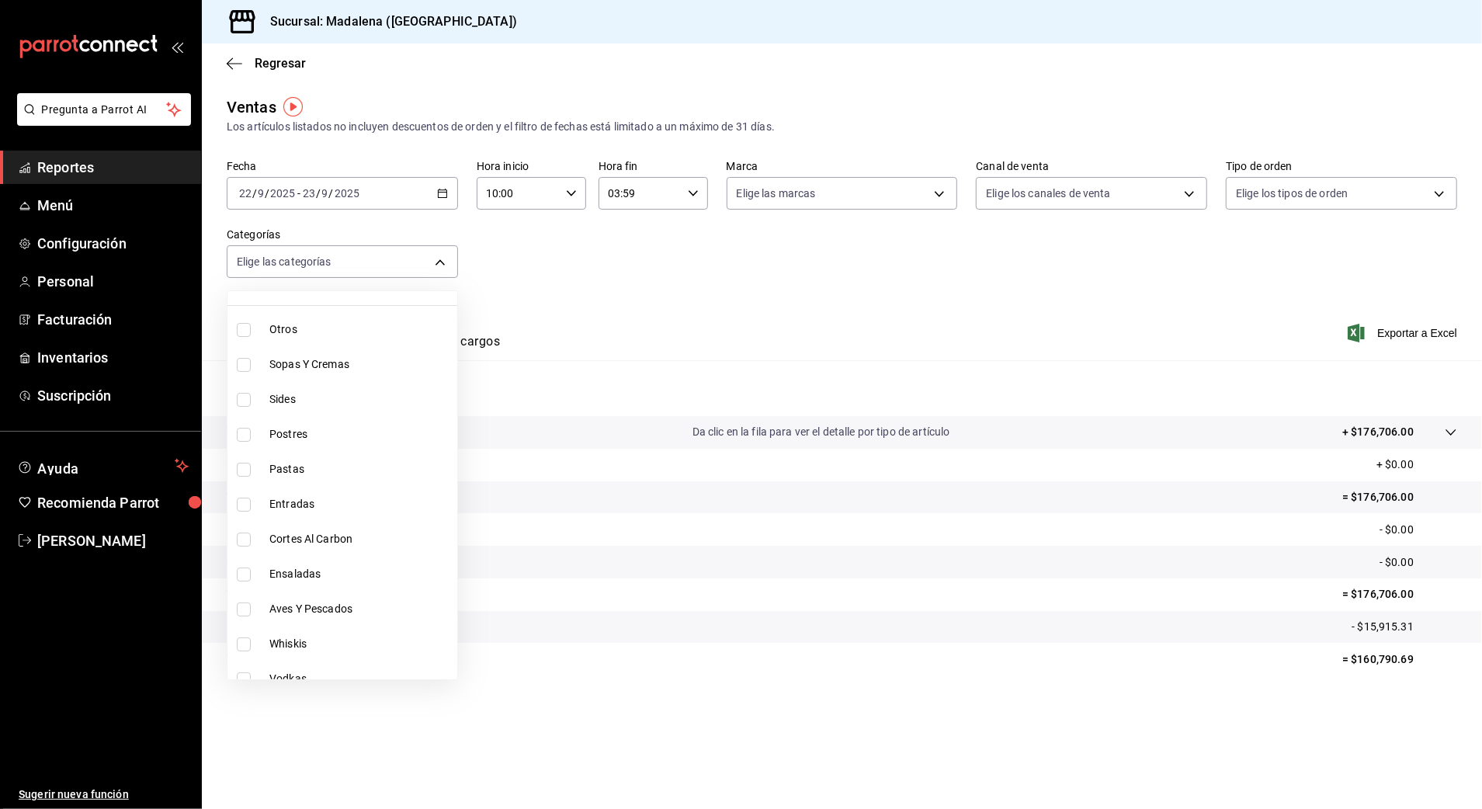
scroll to position [103, 0]
click at [365, 509] on span "Cortes Al Carbon" at bounding box center [360, 504] width 182 height 16
type input "9fb8f84e-bcbd-4d4d-9838-846cd7461fb1"
checkbox input "true"
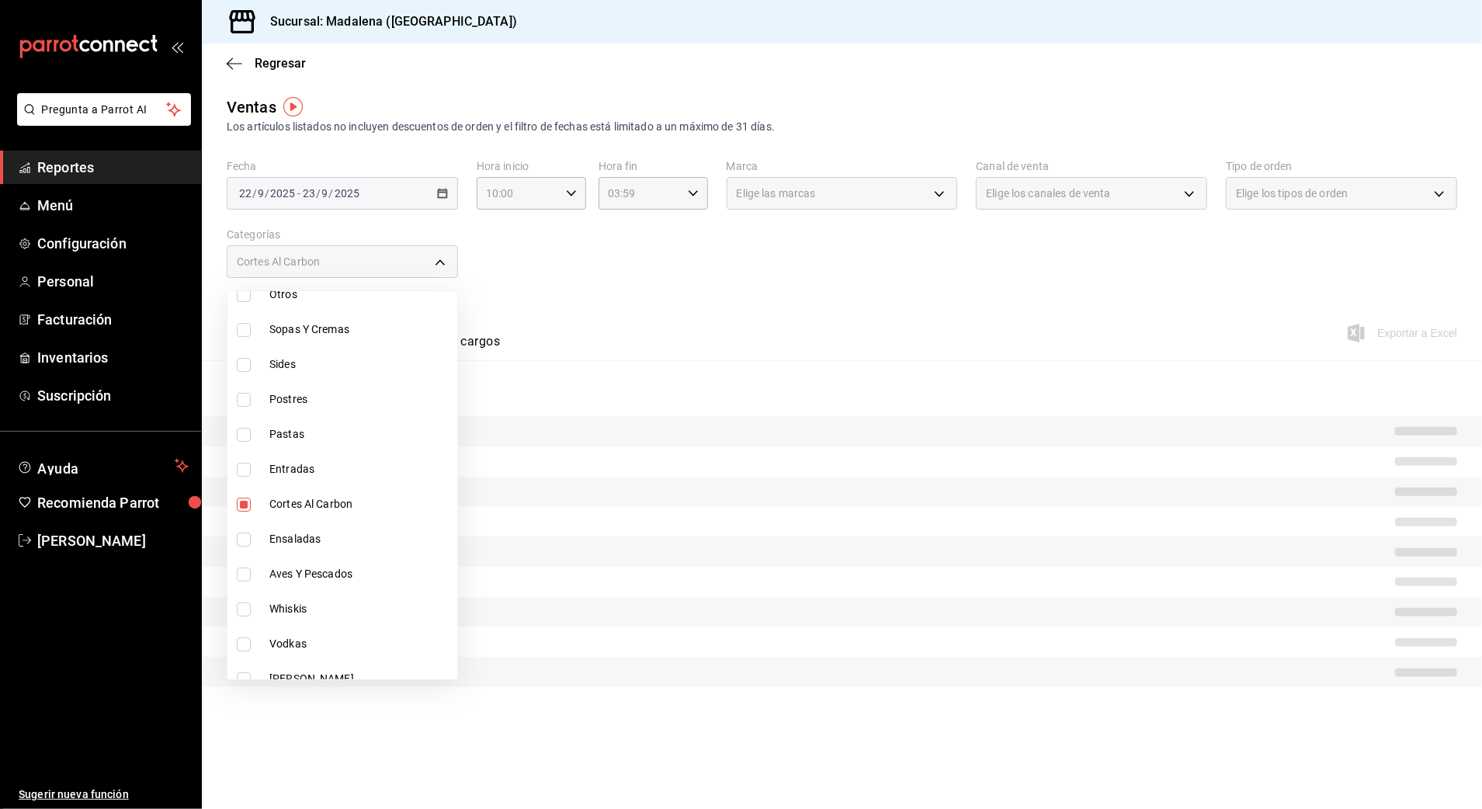
click at [1076, 320] on div at bounding box center [741, 404] width 1482 height 809
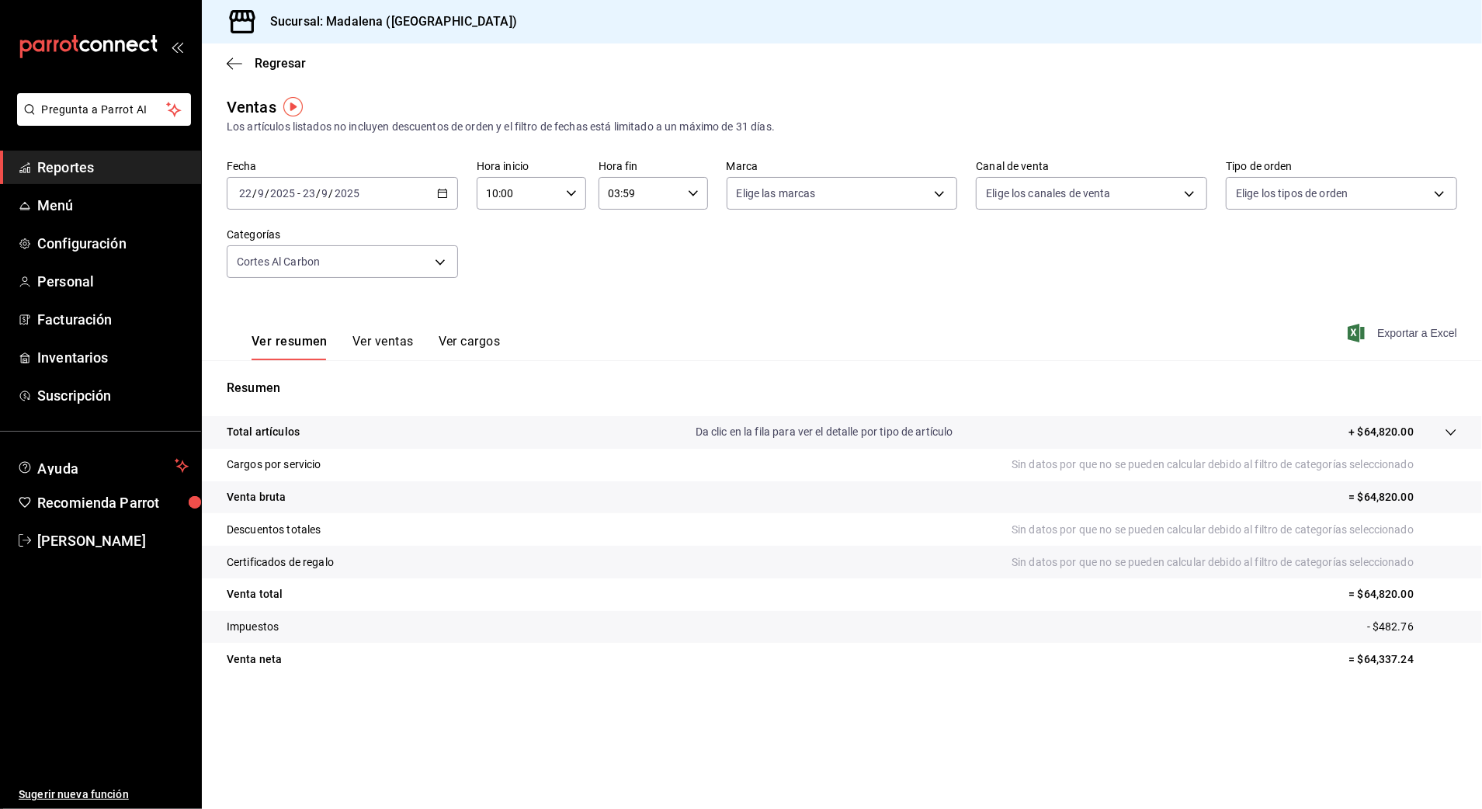
click at [1429, 340] on span "Exportar a Excel" at bounding box center [1404, 333] width 106 height 19
